Goal: Find specific page/section: Find specific page/section

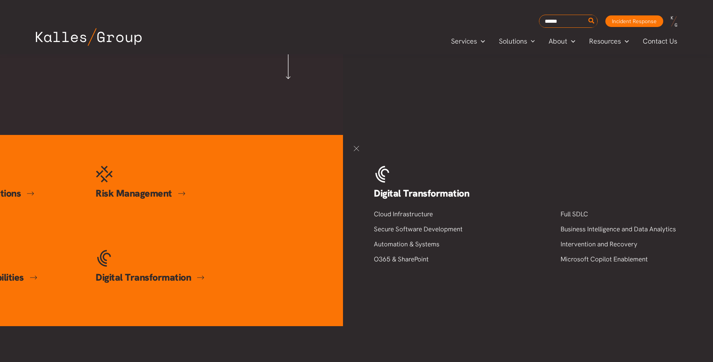
click at [356, 154] on link at bounding box center [356, 148] width 11 height 11
